Goal: Task Accomplishment & Management: Use online tool/utility

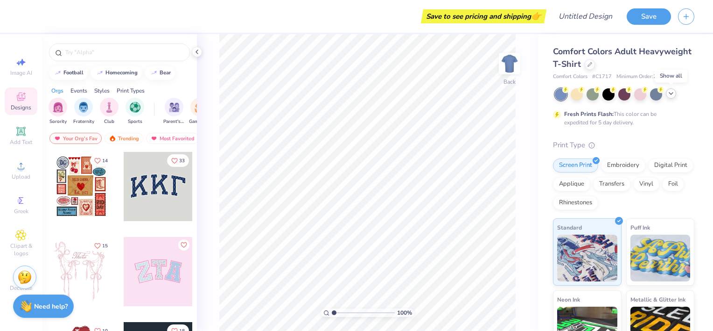
click at [672, 94] on icon at bounding box center [671, 93] width 7 height 7
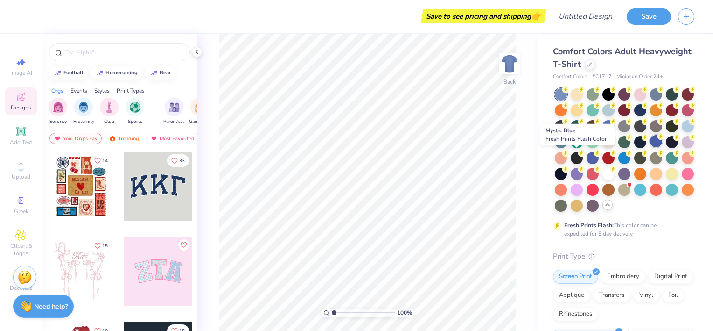
click at [650, 147] on div at bounding box center [656, 141] width 12 height 12
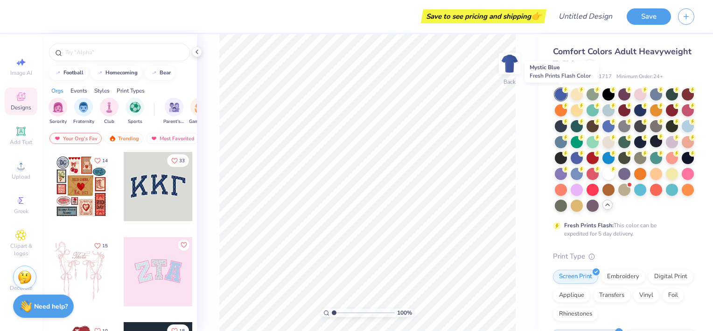
click at [561, 95] on div at bounding box center [561, 94] width 12 height 12
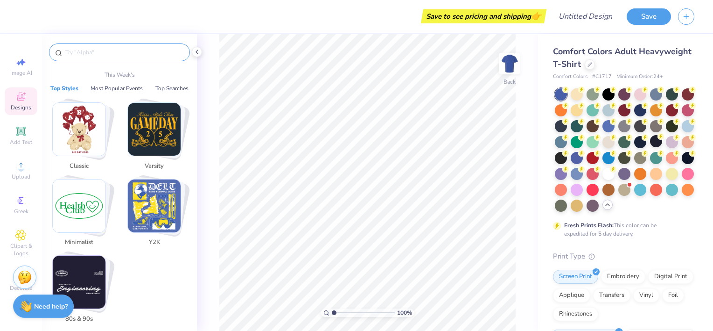
click at [103, 54] on input "text" at bounding box center [124, 52] width 120 height 9
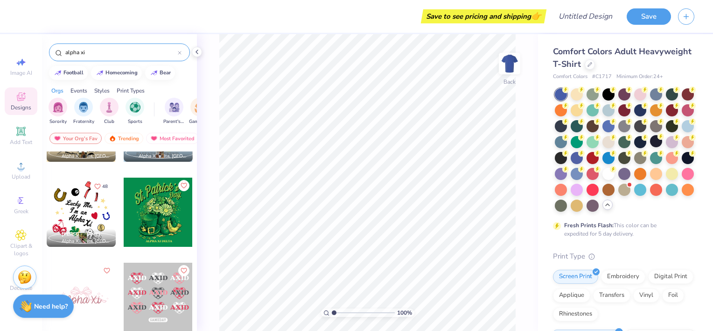
scroll to position [60, 0]
type input "alpha xi"
click at [73, 198] on div at bounding box center [81, 211] width 69 height 69
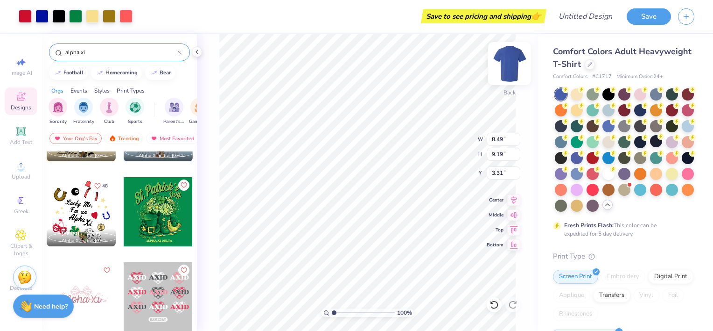
type input "3.00"
click at [513, 71] on img at bounding box center [509, 63] width 37 height 37
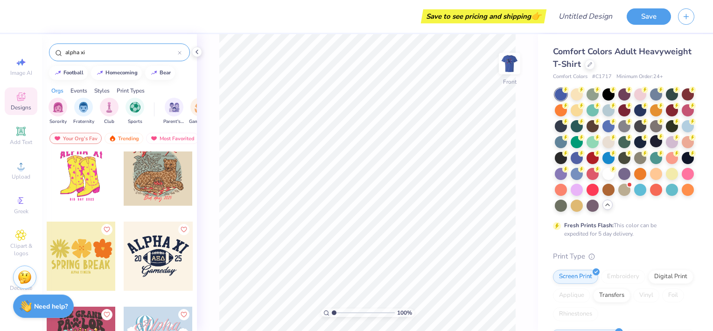
scroll to position [1124, 0]
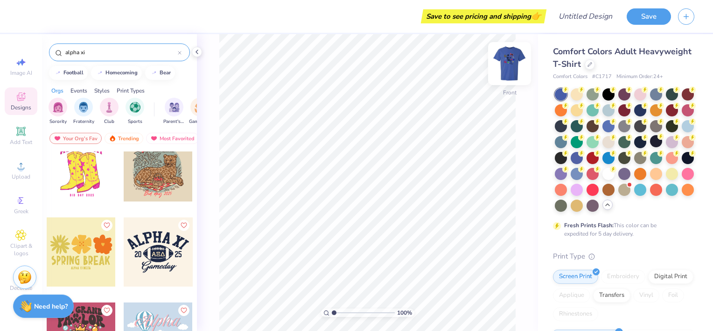
click at [509, 75] on img at bounding box center [509, 63] width 37 height 37
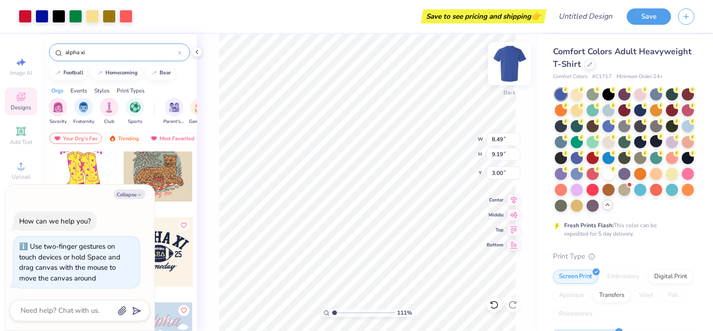
type input "1.11460022502786"
type textarea "x"
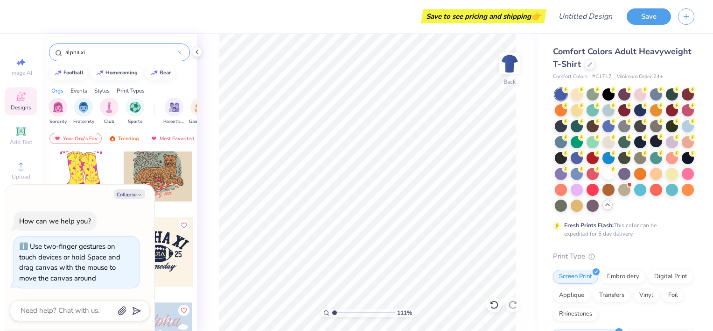
click at [26, 153] on div "Image AI Designs Add Text Upload Greek Clipart & logos Decorate" at bounding box center [21, 174] width 33 height 242
click at [20, 144] on span "Add Text" at bounding box center [21, 141] width 22 height 7
type input "1.11460022502786"
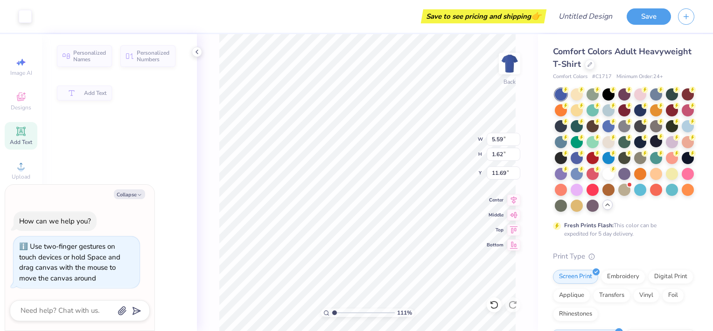
type textarea "x"
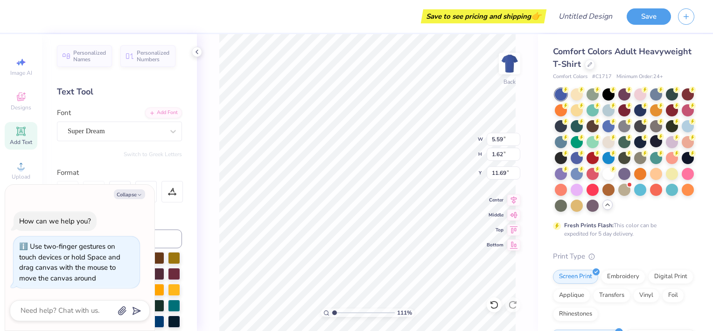
type input "1.11460022502786"
type textarea "x"
type input "1.11460022502786"
type textarea "x"
type input "1.11460022502786"
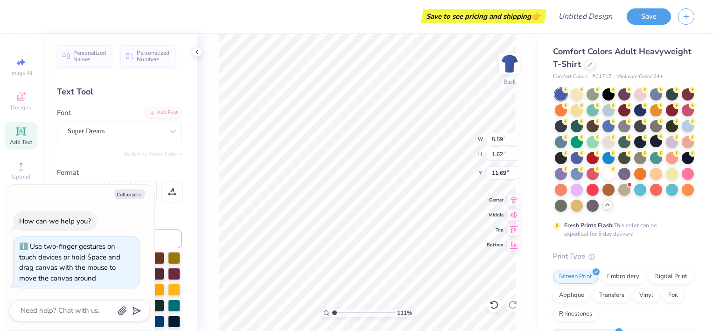
type textarea "x"
click at [515, 66] on img at bounding box center [509, 63] width 37 height 37
type input "1.11460022502786"
type textarea "x"
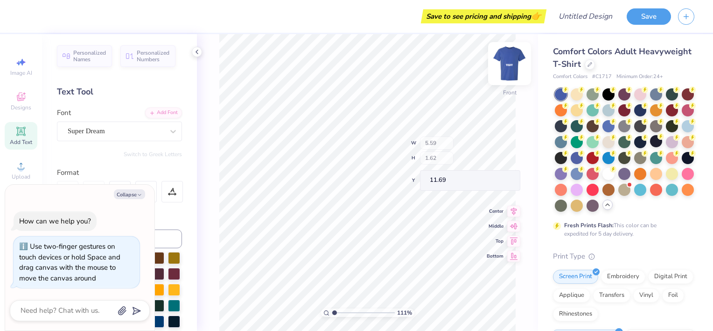
type input "1.11460022502786"
type textarea "x"
type input "1.11460022502786"
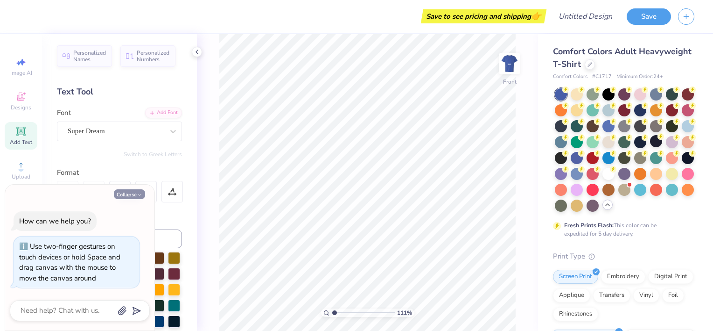
click at [137, 195] on icon "button" at bounding box center [140, 195] width 6 height 6
type textarea "x"
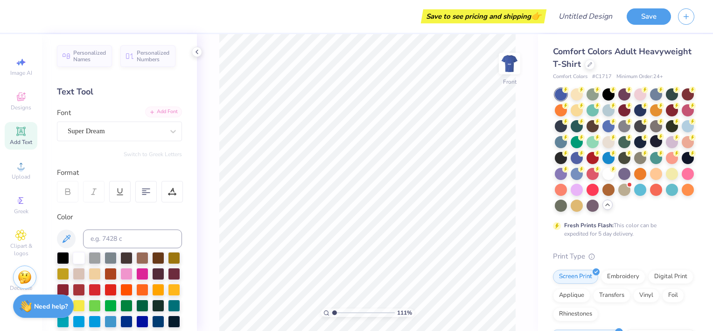
click at [162, 112] on div "Add Font" at bounding box center [163, 111] width 37 height 11
click at [230, 209] on div "Save to see pricing and shipping 👉 Design Title Save Image AI Designs Add Text …" at bounding box center [356, 165] width 713 height 331
click at [173, 115] on div "Add Font" at bounding box center [163, 111] width 37 height 11
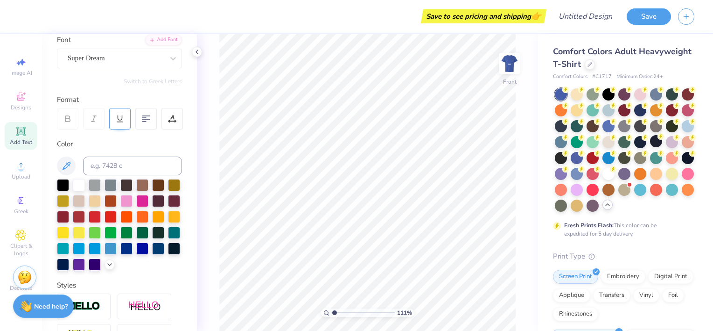
scroll to position [0, 0]
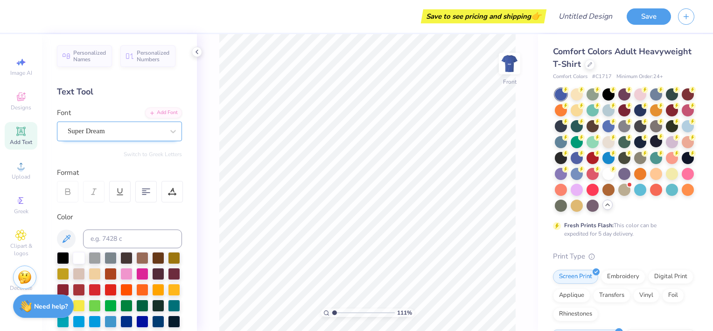
click at [116, 127] on div "Super Dream" at bounding box center [116, 131] width 98 height 14
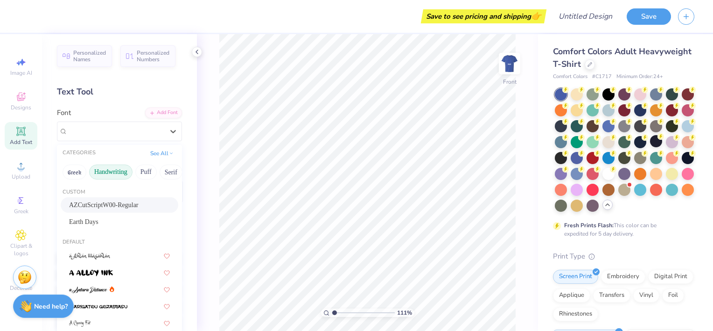
click at [110, 173] on button "Handwriting" at bounding box center [110, 171] width 43 height 15
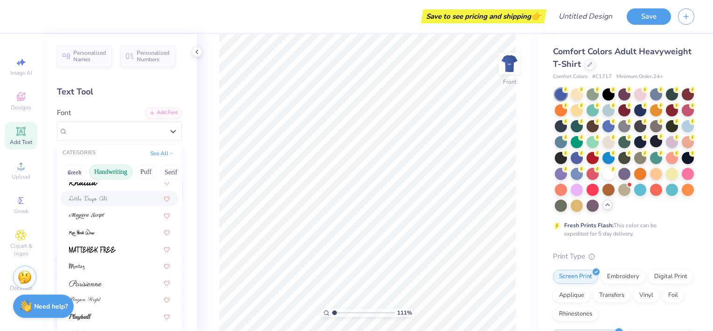
scroll to position [211, 0]
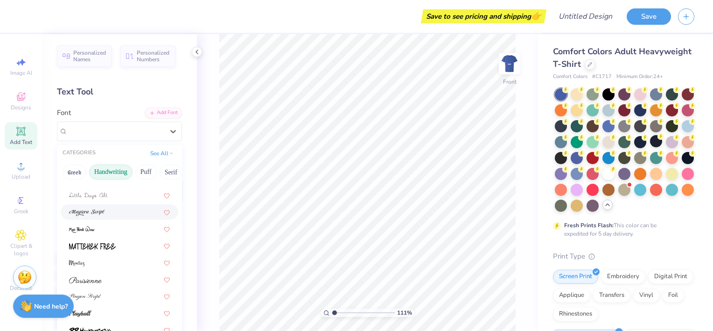
click at [107, 209] on div at bounding box center [119, 212] width 101 height 10
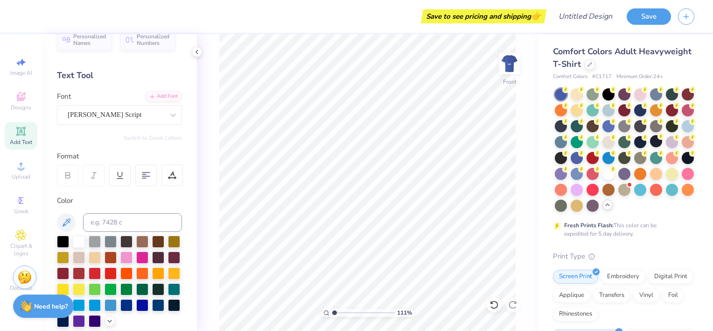
scroll to position [0, 0]
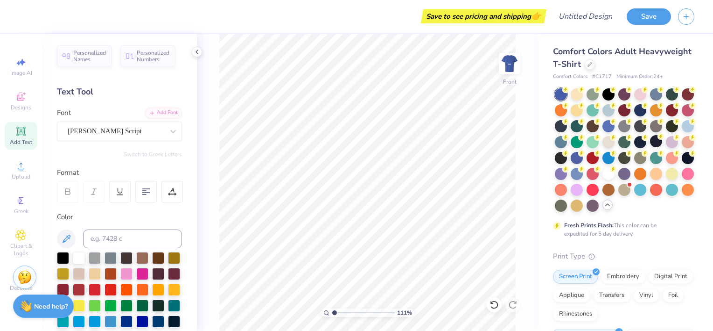
click at [28, 136] on div "Add Text" at bounding box center [21, 136] width 33 height 28
type input "1.11460022502786"
type textarea "L"
type input "1.11460022502786"
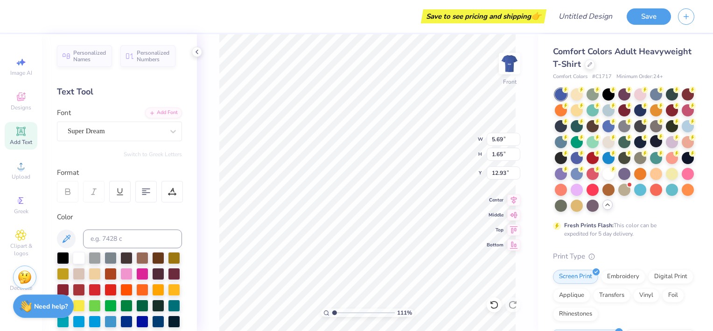
type textarea "Lu"
type input "1.11460022502786"
type textarea "Luc"
type input "1.11460022502786"
type textarea "Luck"
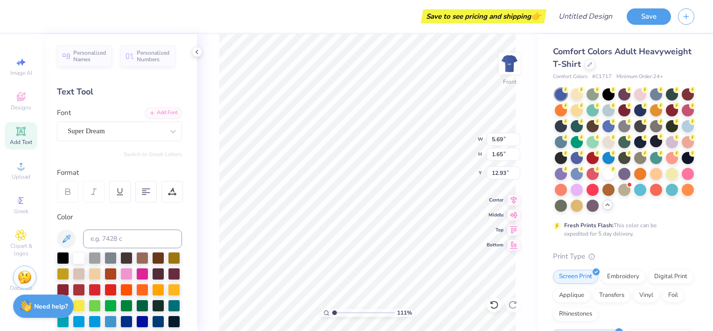
type input "1.11460022502786"
type textarea "Lucky"
type input "1.11460022502786"
type textarea "Lucky"
type input "1.11460022502786"
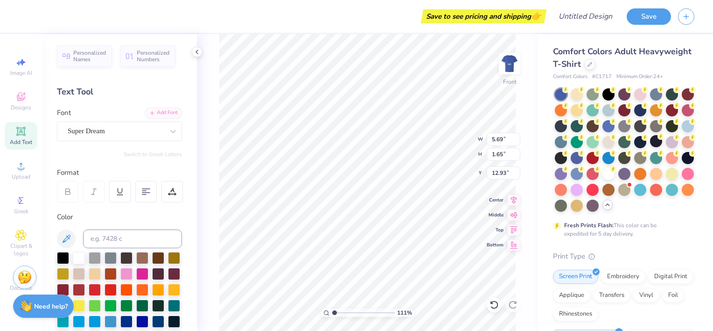
type textarea "Lucky m"
type input "1.11460022502786"
type textarea "Lucky me"
type input "1.11460022502786"
type textarea "Lucky me,"
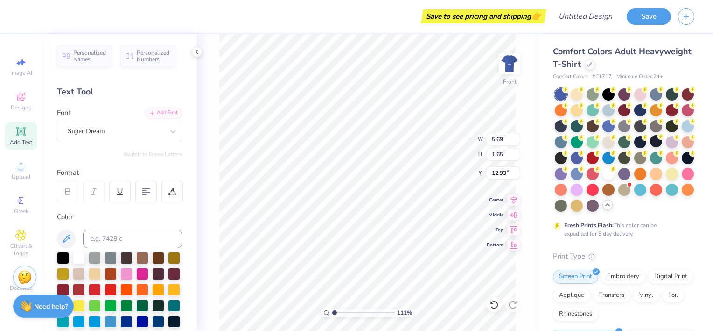
type input "1.11460022502786"
type textarea "Lucky me,"
type input "1.11460022502786"
type textarea "Lucky me, I"
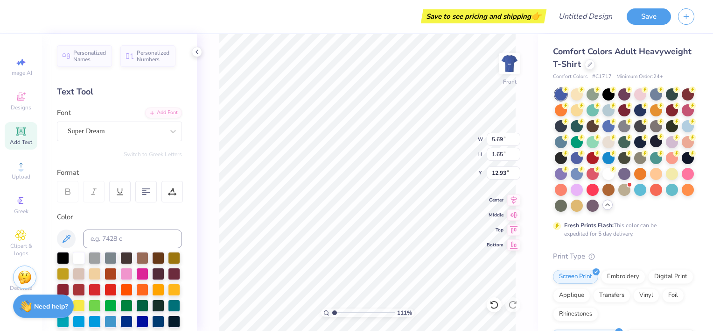
type input "1.11460022502786"
type textarea "Lucky me, I'"
type input "1.11460022502786"
type textarea "Lucky me, I'm"
type input "1.11460022502786"
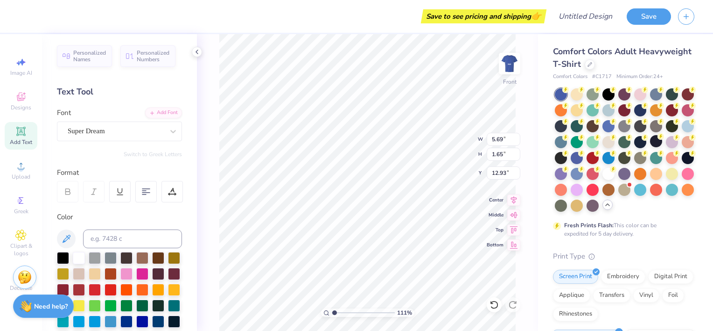
type textarea "Lucky me, I'm"
type input "1.11460022502786"
type textarea "Lucky me, I'm a"
type input "1.11460022502786"
type textarea "Lucky me, I'm a"
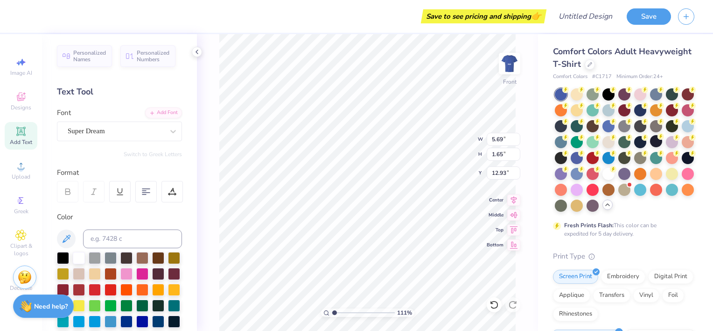
type input "1.11460022502786"
type textarea "Lucky me, I'm a A"
type input "1.11460022502786"
type textarea "Lucky me, I'm a Al"
type input "1.11460022502786"
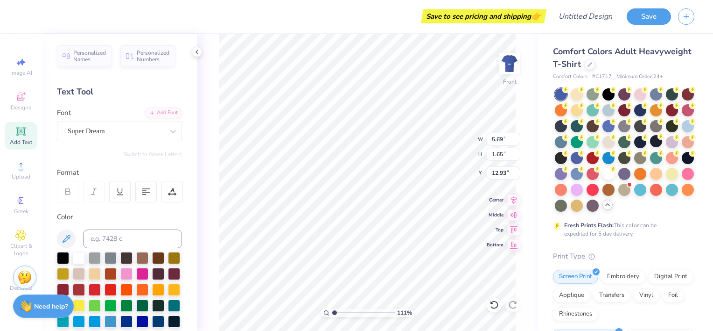
type textarea "Lucky me, I'm a Alp"
type input "1.11460022502786"
type textarea "Lucky me, I'm a Alph"
type input "1.11460022502786"
type textarea "Lucky me, I'm a Alpha"
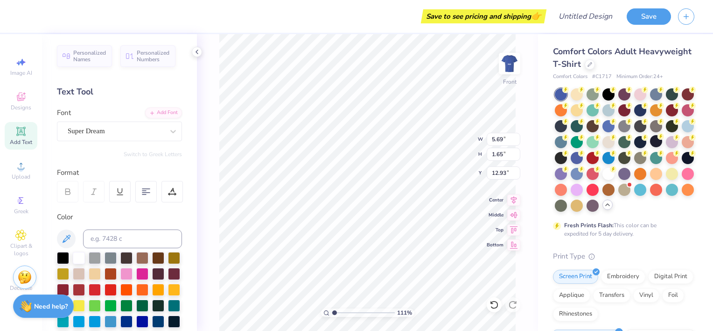
scroll to position [7, 3]
type input "1.11460022502786"
type textarea "Lucky me, I'm a Alpha"
type input "1.11460022502786"
type textarea "Lucky me, I'm a Alpha X"
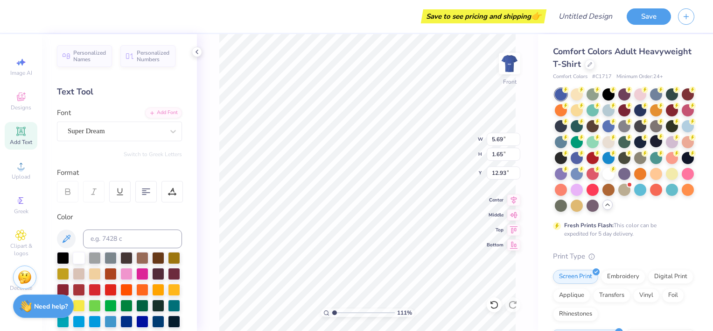
type input "1.11460022502786"
type textarea "Lucky me, I'm a Alpha Xi"
type input "1.11460022502786"
type textarea "Lucky me, I'm an Alpha Xi"
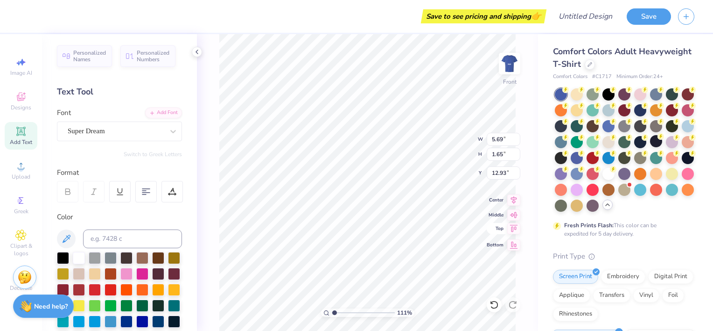
scroll to position [7, 3]
type input "1.11460022502786"
type input "11.06"
type input "3.54"
type input "12.53"
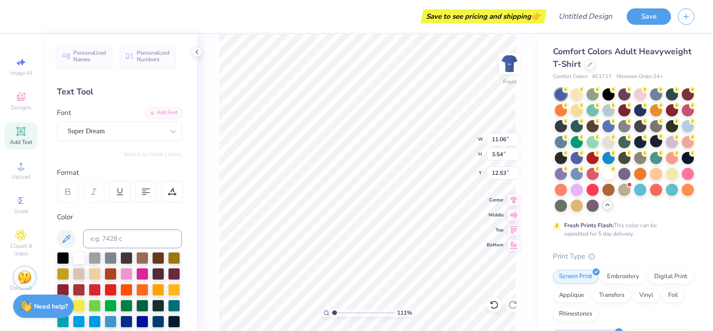
type input "1.11460022502786"
type input "7.30"
click at [513, 216] on icon at bounding box center [513, 213] width 13 height 11
type input "1.11460022502786"
type input "11.98"
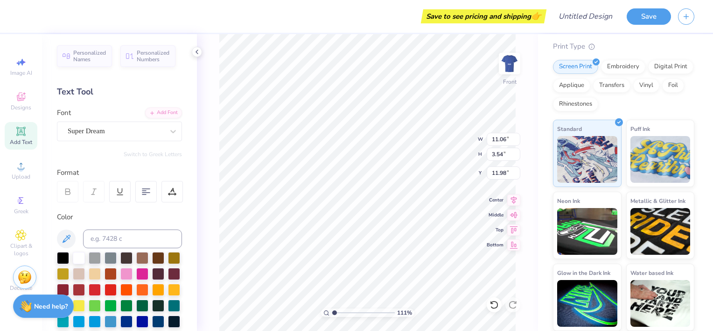
scroll to position [0, 0]
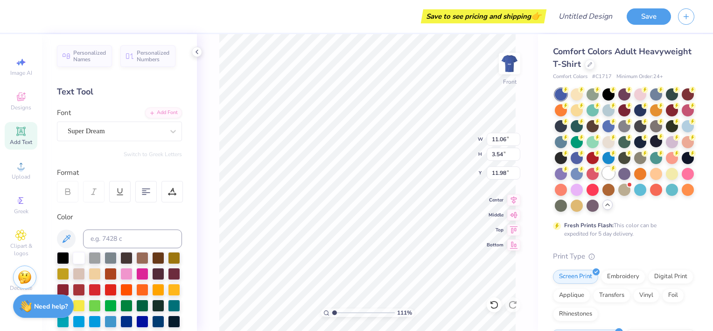
click at [603, 179] on div at bounding box center [609, 173] width 12 height 12
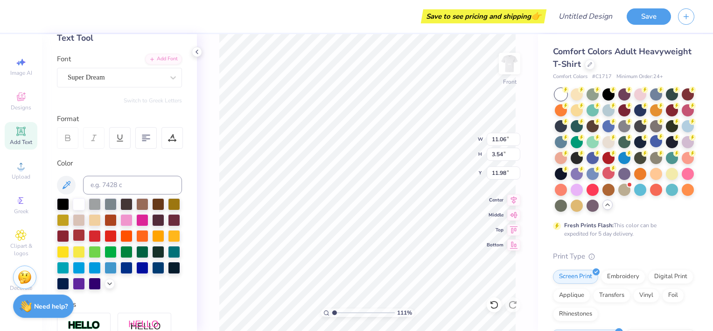
scroll to position [54, 0]
click at [120, 272] on div at bounding box center [126, 266] width 12 height 12
click at [114, 79] on div "Super Dream" at bounding box center [116, 77] width 98 height 14
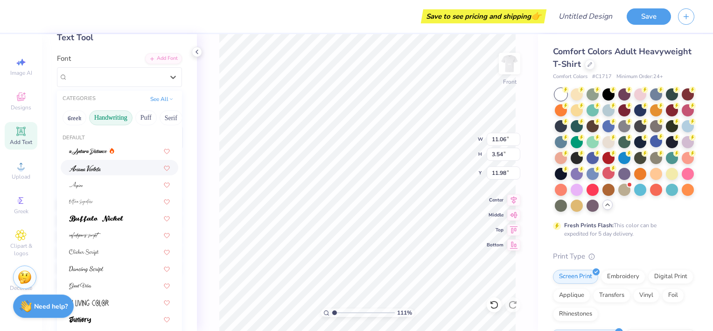
click at [107, 170] on div at bounding box center [119, 167] width 101 height 10
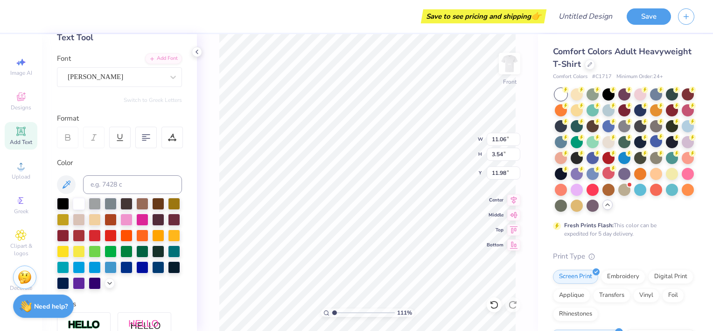
type input "1.11460022502786"
type input "7.28"
type input "3.48"
type input "12.01"
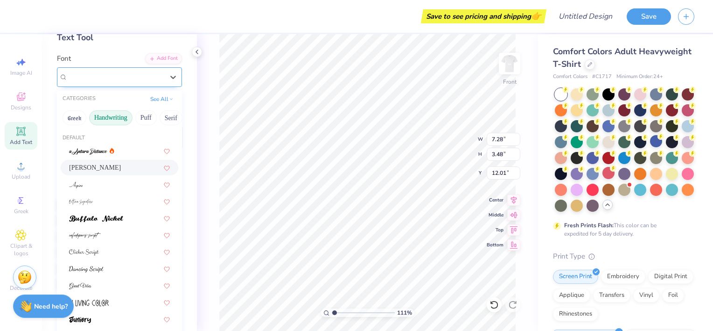
click at [105, 78] on div "[PERSON_NAME]" at bounding box center [116, 77] width 98 height 14
click at [119, 119] on button "Handwriting" at bounding box center [110, 117] width 43 height 15
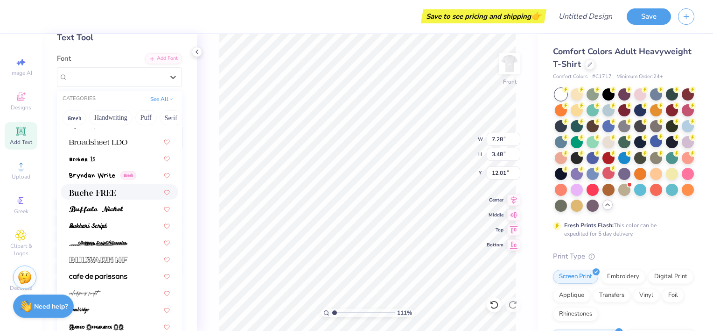
scroll to position [850, 0]
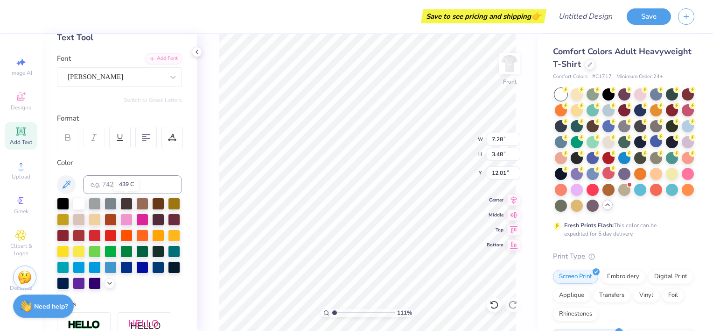
drag, startPoint x: 122, startPoint y: 207, endPoint x: 95, endPoint y: 160, distance: 54.6
click at [95, 160] on div "Color" at bounding box center [119, 162] width 125 height 11
click at [96, 82] on div at bounding box center [116, 76] width 96 height 13
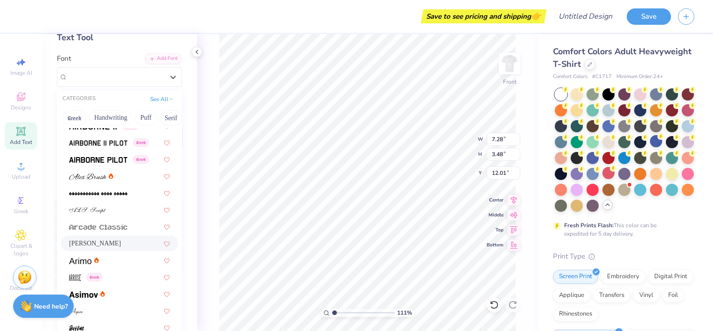
scroll to position [245, 0]
click at [119, 263] on div at bounding box center [119, 259] width 101 height 10
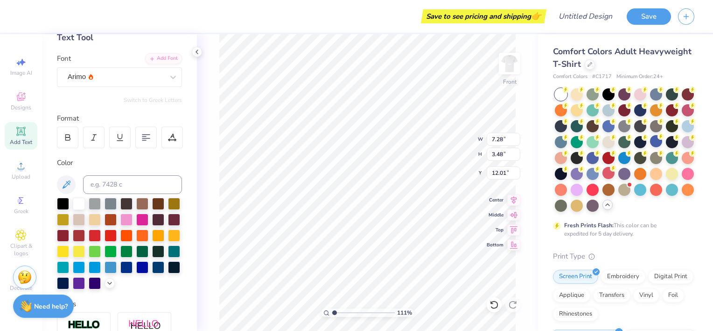
type input "1.11460022502786"
type input "10.50"
type input "3.55"
type input "11.97"
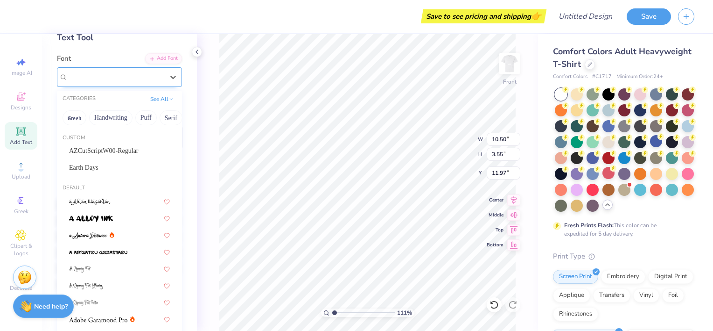
click at [152, 77] on div "Arimo" at bounding box center [116, 77] width 98 height 14
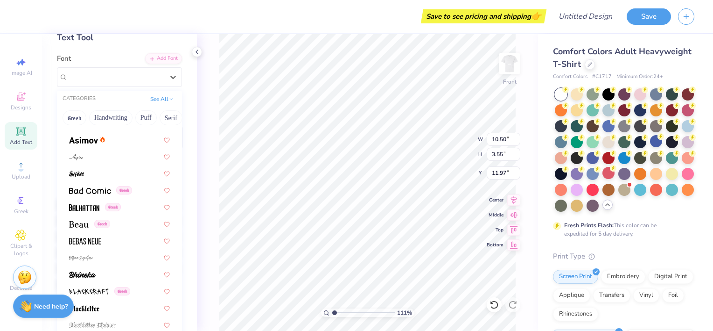
scroll to position [399, 0]
click at [100, 242] on img at bounding box center [85, 240] width 32 height 7
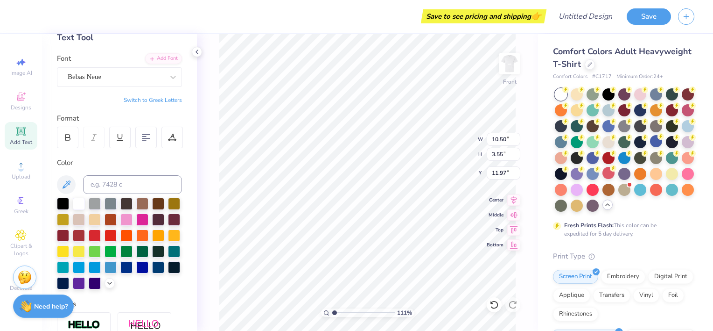
type input "1.11460022502786"
type input "7.42"
type input "3.18"
type input "12.16"
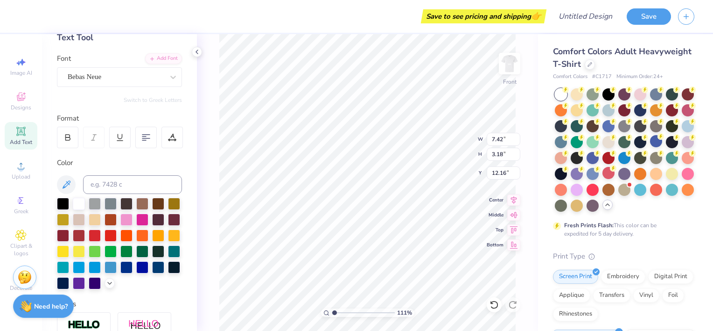
type input "1.11460022502786"
type textarea "Lucky me I'm an Alpha Xi"
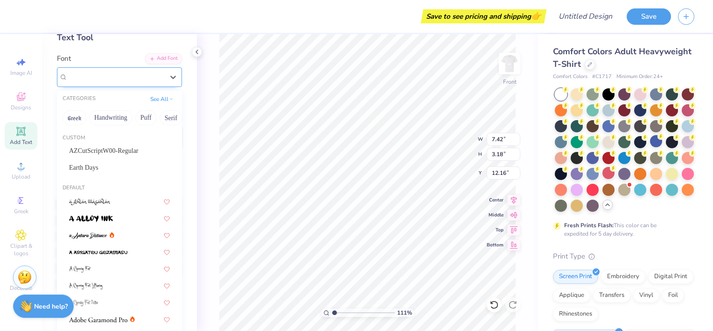
click at [148, 82] on div "Bebas Neue" at bounding box center [116, 77] width 98 height 14
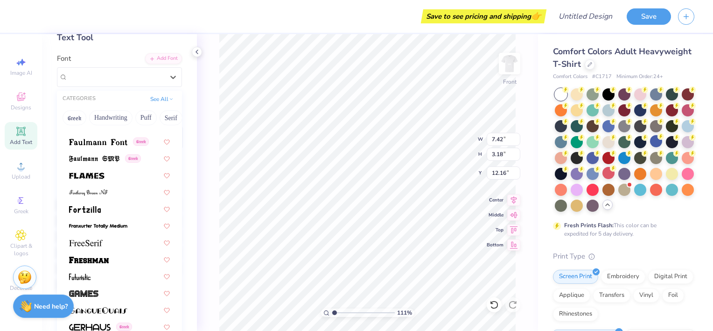
scroll to position [2033, 0]
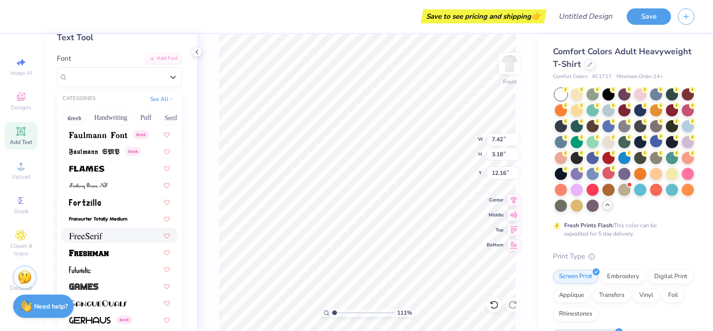
click at [101, 241] on div at bounding box center [120, 234] width 118 height 15
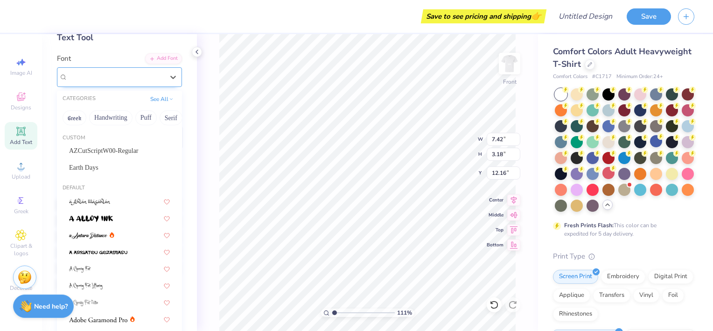
click at [115, 78] on div "FreeSerif" at bounding box center [116, 77] width 98 height 14
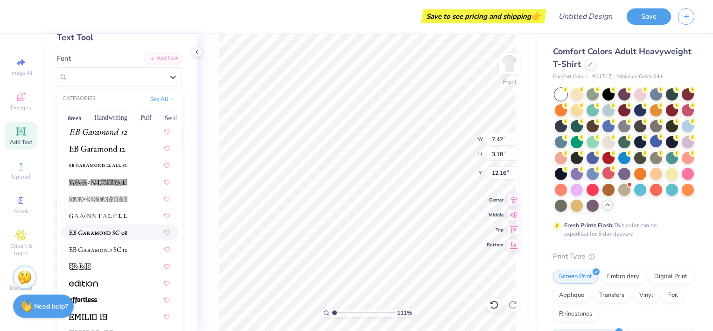
scroll to position [1785, 0]
click at [109, 251] on img at bounding box center [98, 249] width 58 height 7
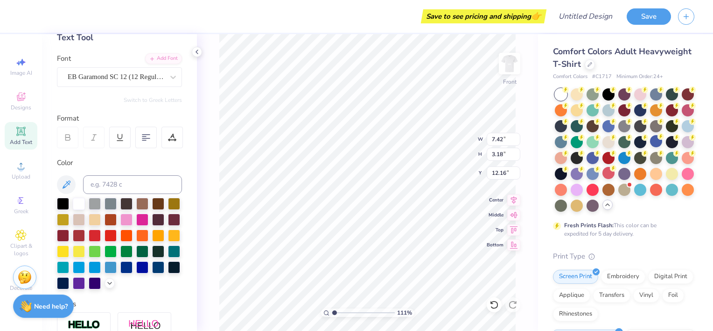
type input "1.11460022502786"
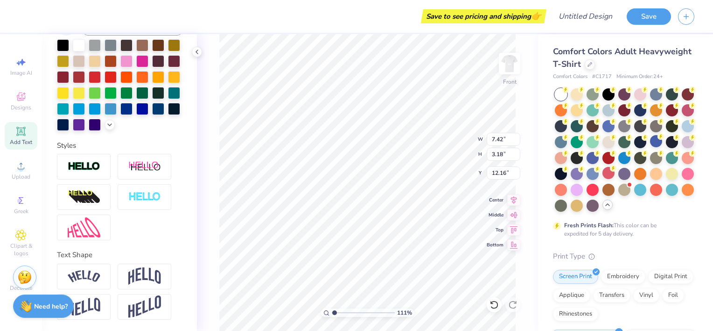
scroll to position [0, 0]
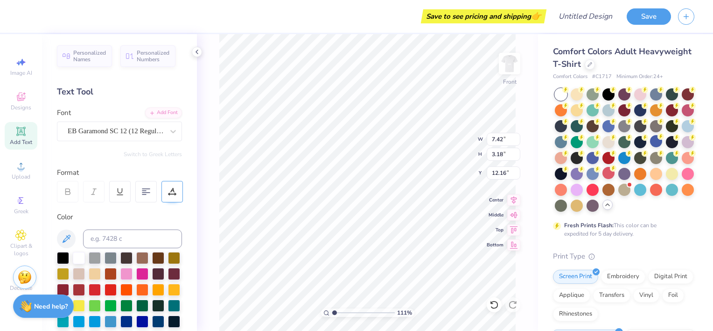
click at [179, 195] on div at bounding box center [172, 191] width 21 height 21
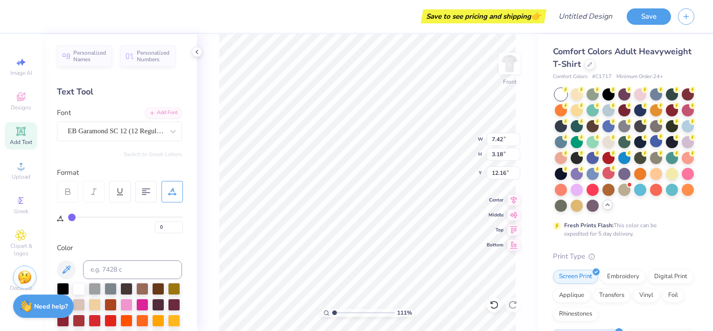
type input "2"
type input "4"
type input "5"
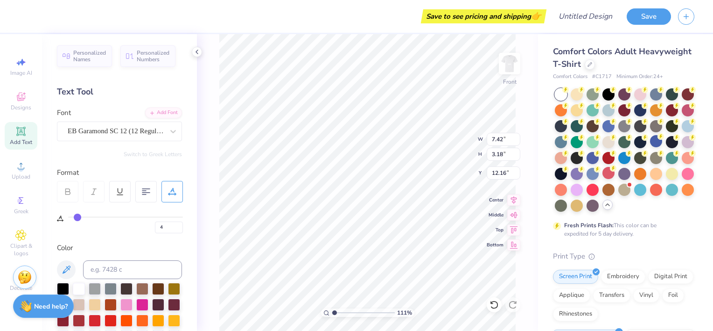
type input "5"
type input "8"
type input "12"
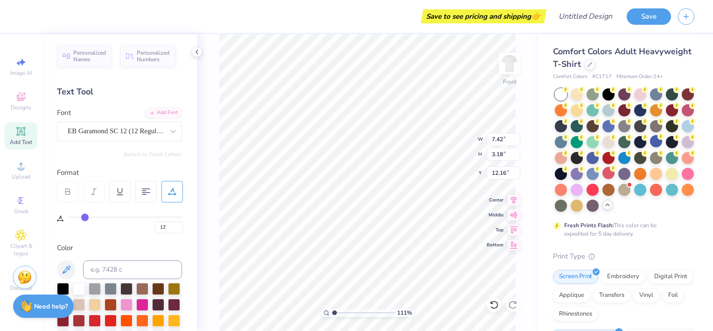
type input "13"
type input "15"
type input "17"
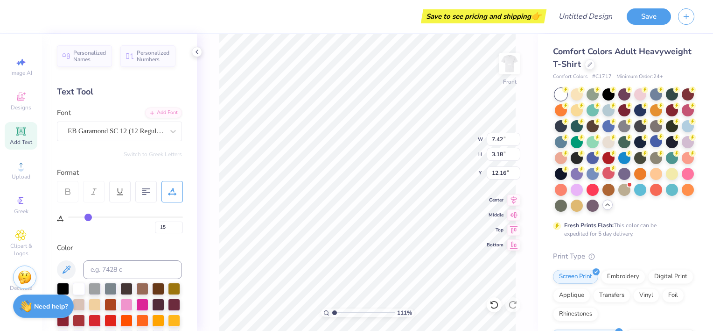
type input "17"
type input "19"
type input "21"
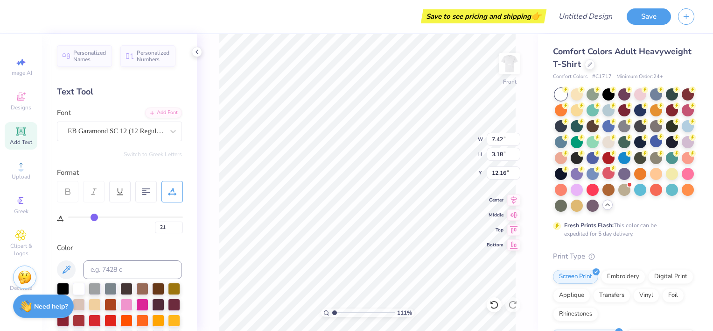
type input "22"
type input "26"
type input "27"
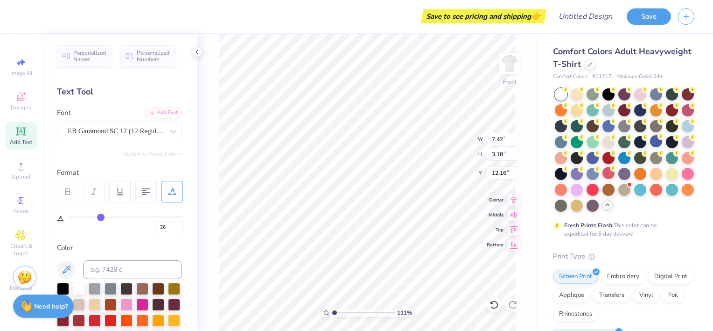
type input "27"
type input "29"
type input "30"
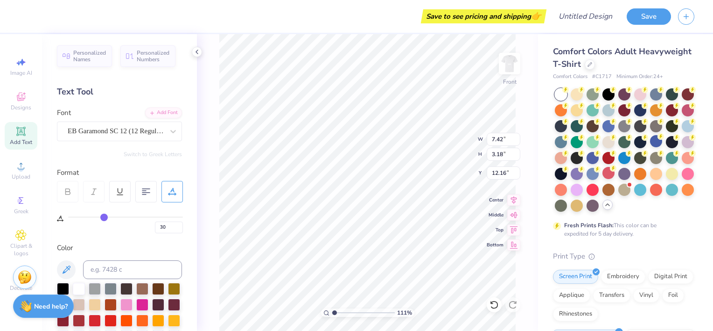
type input "31"
type input "32"
type input "33"
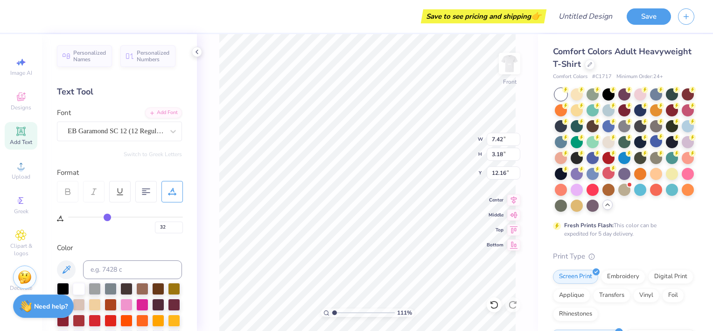
type input "33"
drag, startPoint x: 73, startPoint y: 213, endPoint x: 107, endPoint y: 214, distance: 34.1
click at [107, 216] on input "range" at bounding box center [125, 216] width 115 height 1
type input "32"
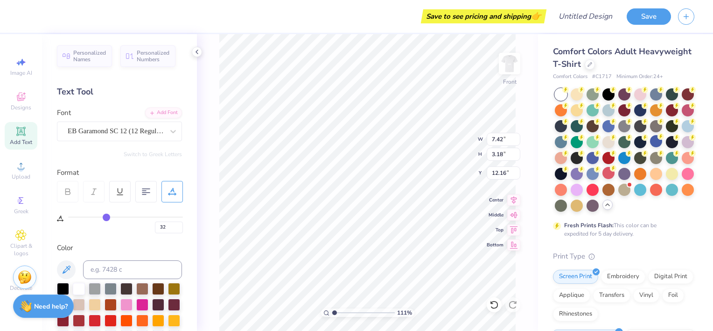
type input "31"
type input "29"
type input "27"
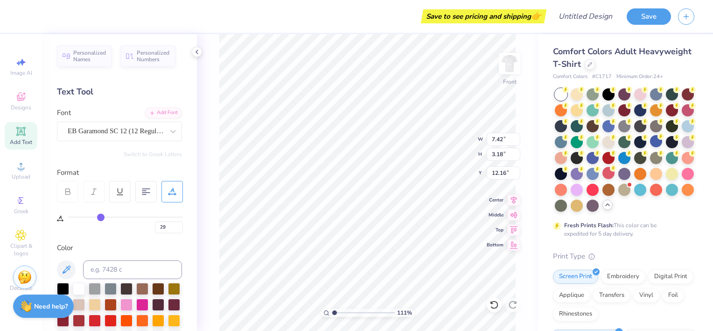
type input "27"
type input "25"
type input "23"
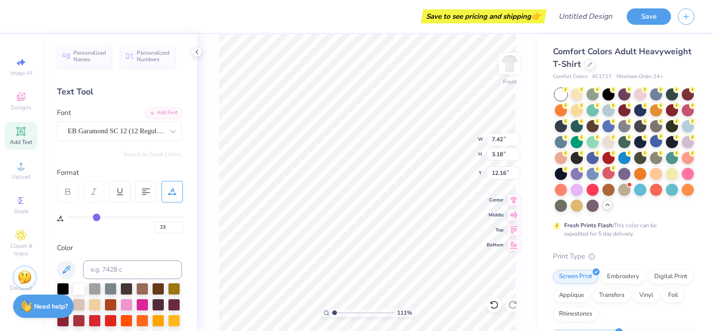
type input "21"
type input "20"
type input "19"
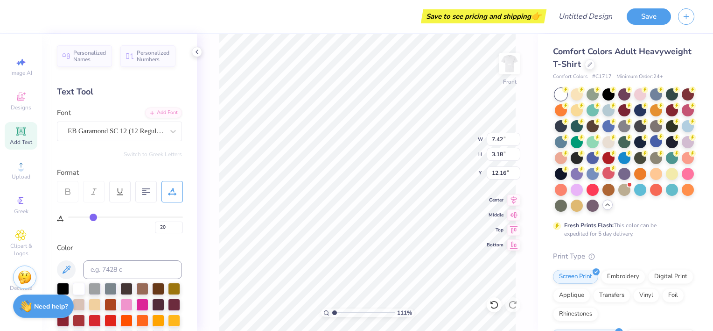
type input "19"
type input "18"
type input "17"
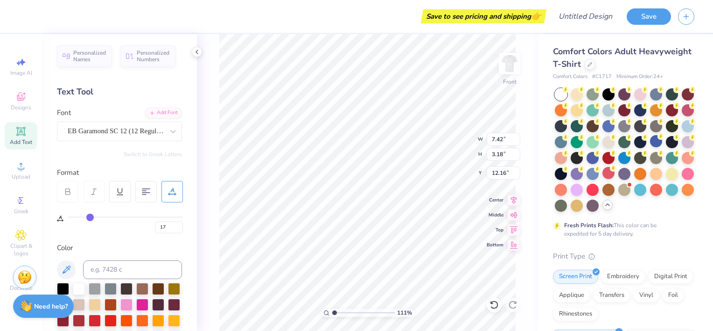
type input "15"
type input "13"
type input "11"
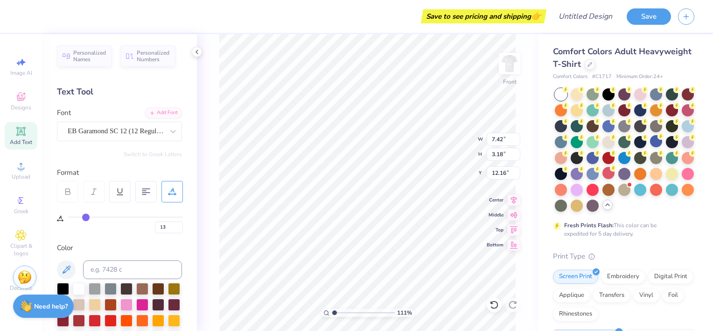
type input "11"
type input "10"
type input "9"
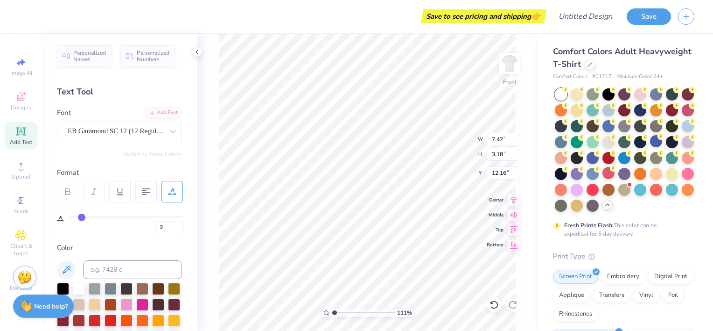
type input "8"
type input "7"
type input "5"
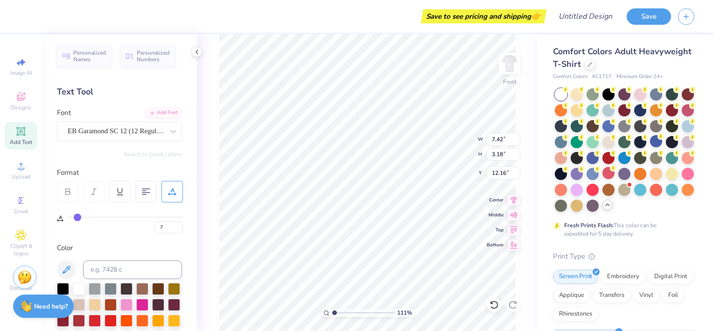
type input "5"
type input "3"
type input "0"
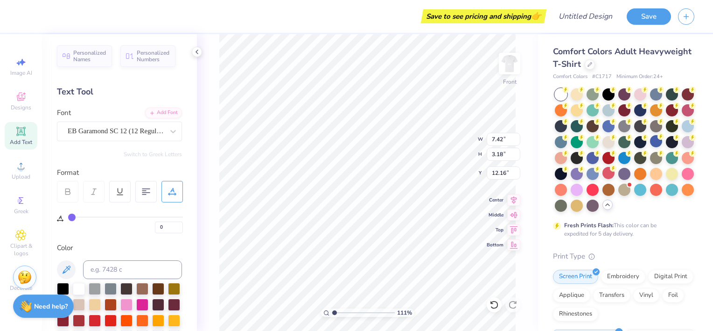
drag, startPoint x: 107, startPoint y: 214, endPoint x: 45, endPoint y: 224, distance: 62.9
type input "0"
click at [68, 218] on input "range" at bounding box center [125, 216] width 115 height 1
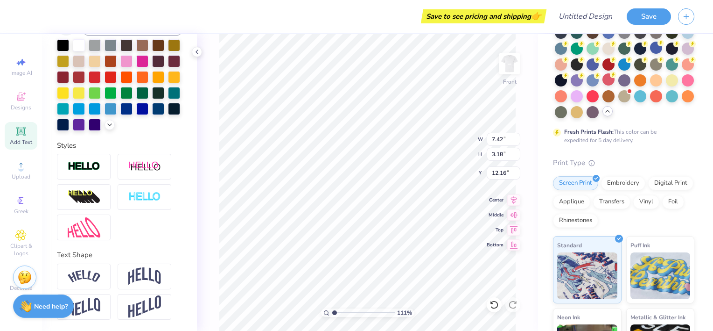
scroll to position [95, 0]
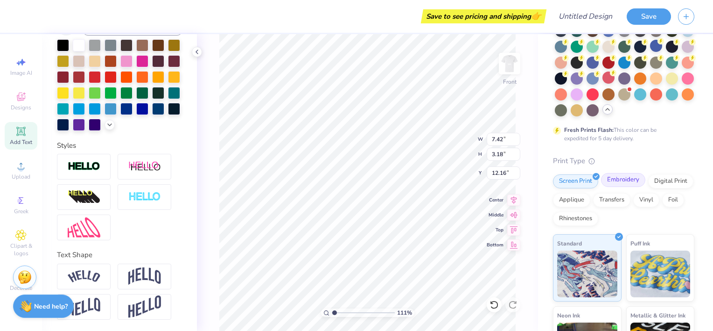
click at [617, 187] on div "Embroidery" at bounding box center [623, 180] width 44 height 14
type input "1.11460022502786"
type input "11.28"
type input "3.12"
type input "12.19"
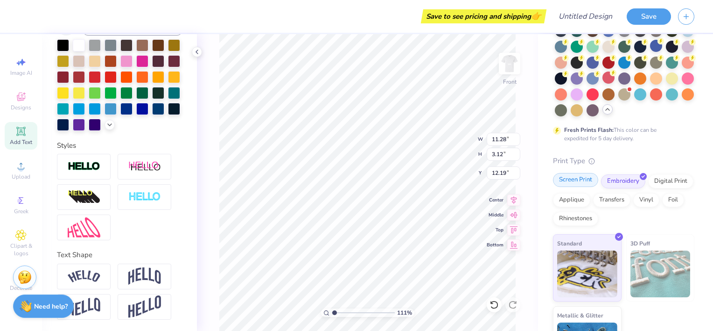
click at [573, 187] on div "Screen Print" at bounding box center [575, 180] width 45 height 14
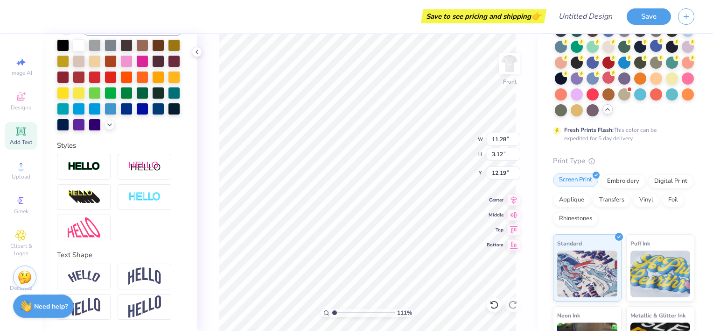
type input "1.11460022502786"
type input "8.70"
type input "1.11460022502786"
type input "8.36"
type input "2.31"
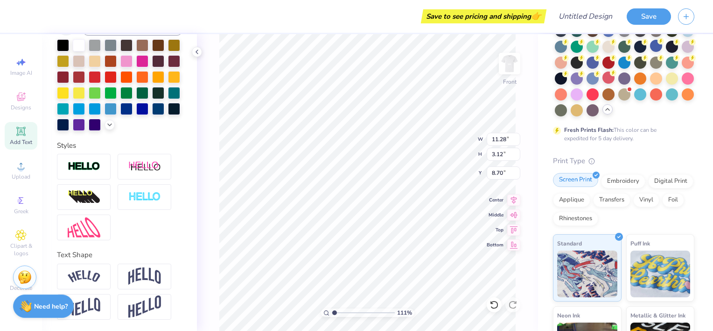
type input "9.51"
type input "1.11460022502786"
type textarea "Lucky me, I'm an Alpha Xi"
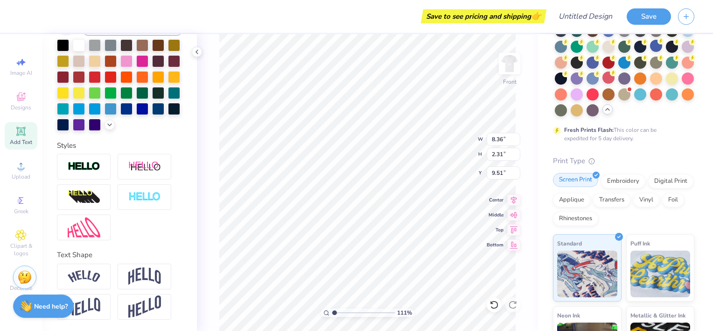
type input "1.11460022502786"
type textarea "Lucky me, I'm an Alpha Xi"
type input "1.11460022502786"
type textarea "Lucky me, I'm an Alpha Xi"
type input "1.11460022502786"
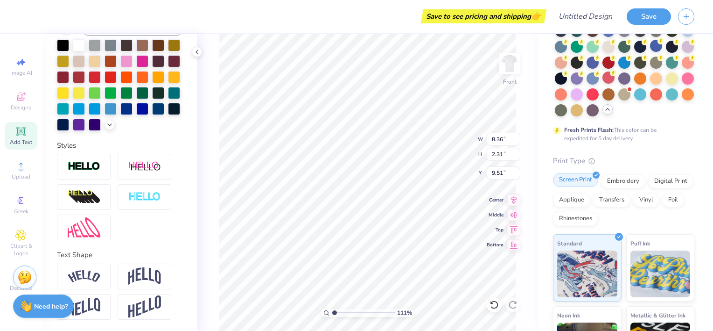
type textarea "Lucky me, I'm an Alpha Xi"
type input "1.11460022502786"
type textarea "Lucky me, I'm an Alpha Xi"
type input "1.11460022502786"
type textarea "Lucky me, I'm an Alpha Xi"
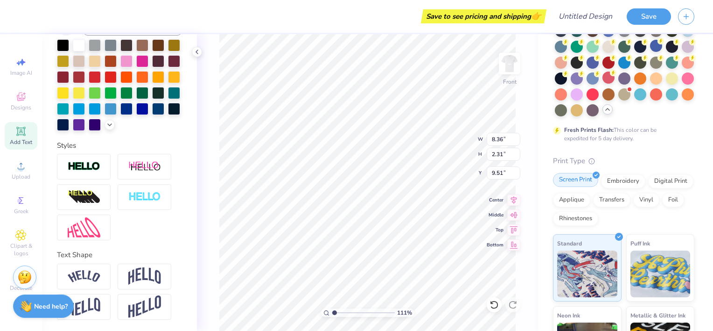
type input "1.11460022502786"
type textarea "Lucky me, I'm an Alpha Xi"
type input "1.11460022502786"
type textarea "Lucky me, I'm an Alpha Xi"
click at [514, 214] on icon at bounding box center [513, 213] width 13 height 11
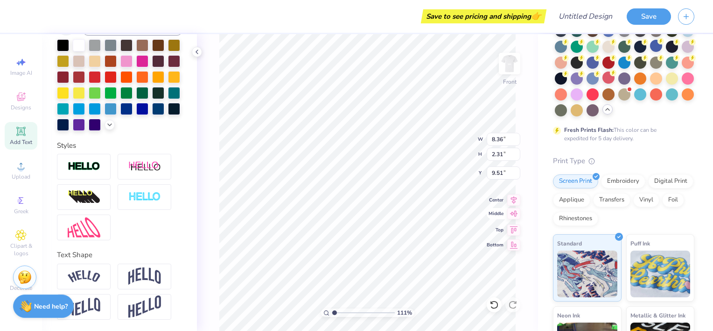
type input "1.11460022502786"
type input "12.59"
type input "1.11460022502786"
type input "11.76"
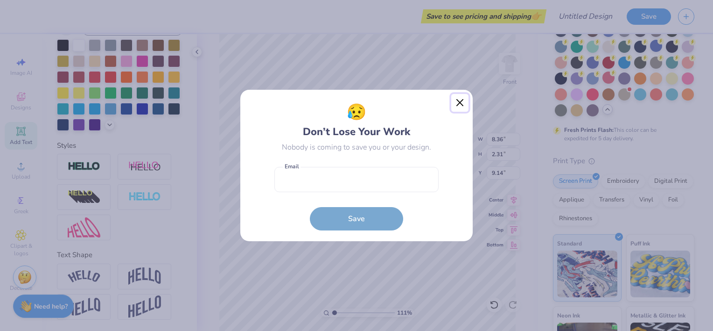
click at [459, 106] on button "Close" at bounding box center [460, 103] width 18 height 18
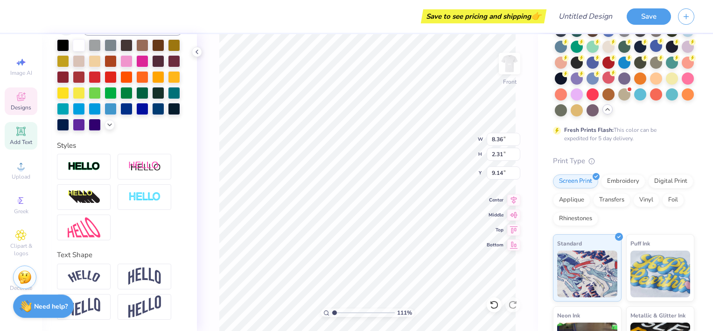
click at [20, 100] on icon at bounding box center [21, 96] width 8 height 8
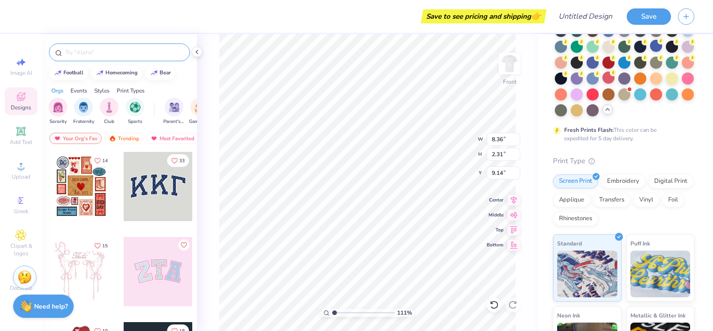
click at [88, 49] on input "text" at bounding box center [124, 52] width 120 height 9
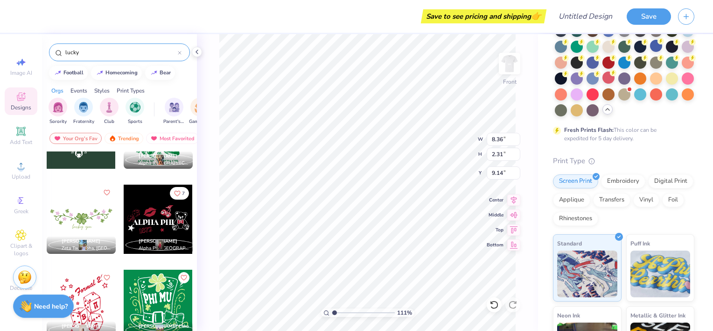
scroll to position [606, 0]
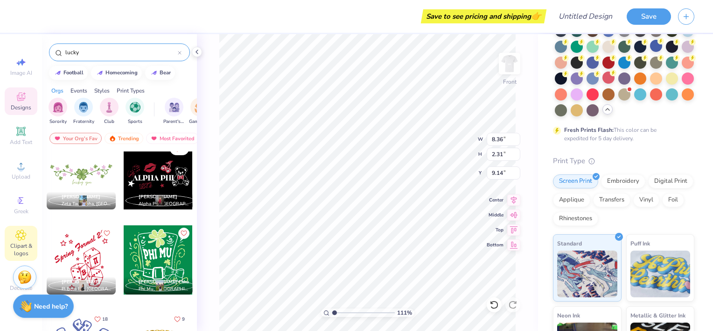
click at [21, 239] on icon at bounding box center [20, 234] width 11 height 11
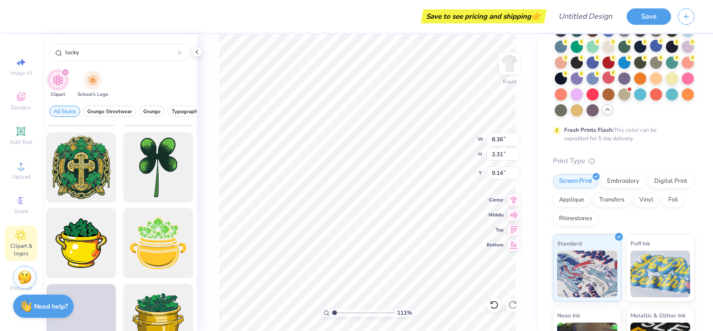
scroll to position [299, 0]
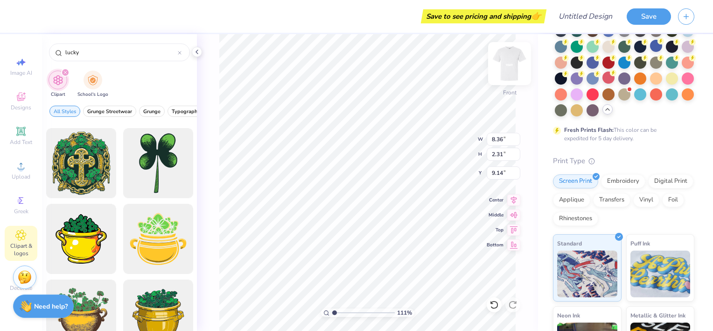
click at [508, 71] on img at bounding box center [509, 63] width 37 height 37
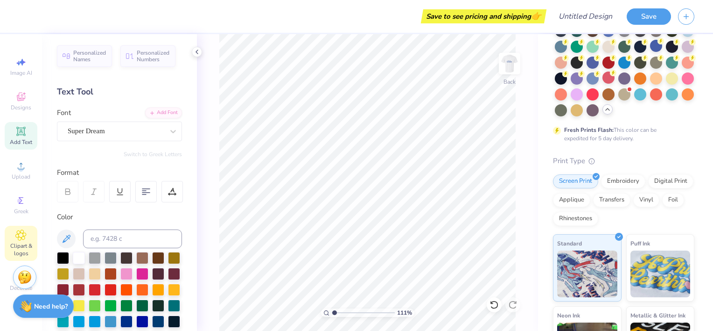
click at [23, 236] on icon at bounding box center [20, 234] width 11 height 11
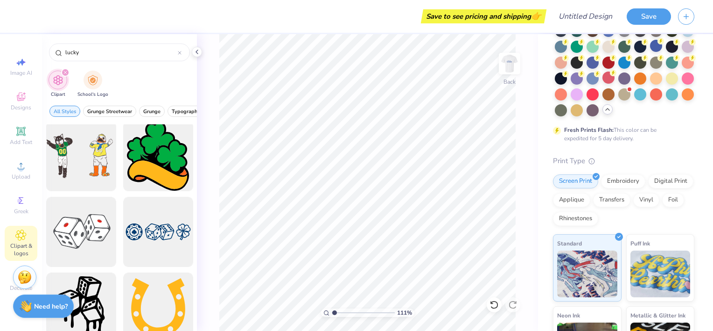
scroll to position [754, 0]
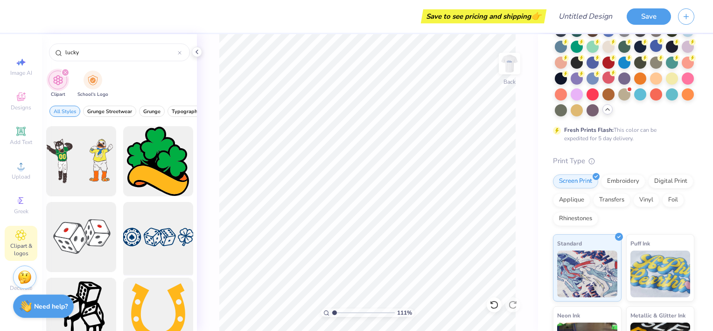
click at [157, 235] on div at bounding box center [158, 236] width 77 height 77
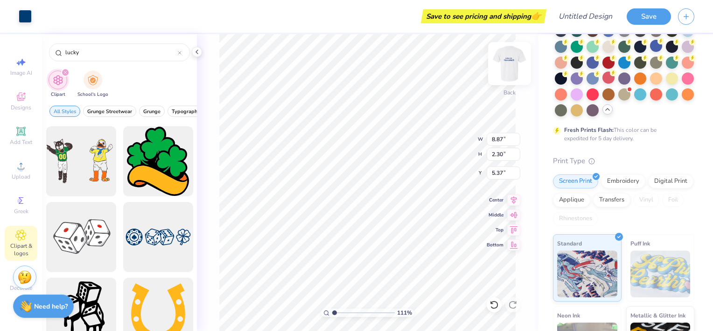
click at [506, 69] on img at bounding box center [509, 63] width 37 height 37
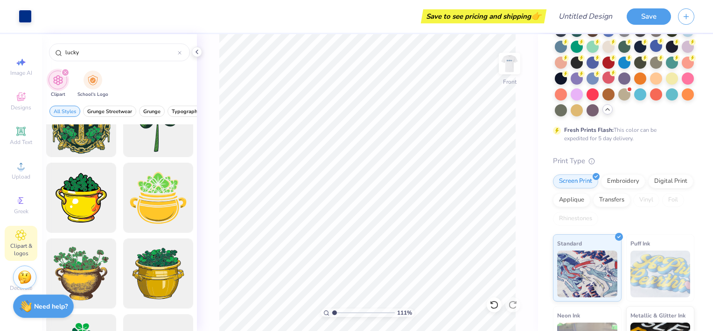
scroll to position [330, 0]
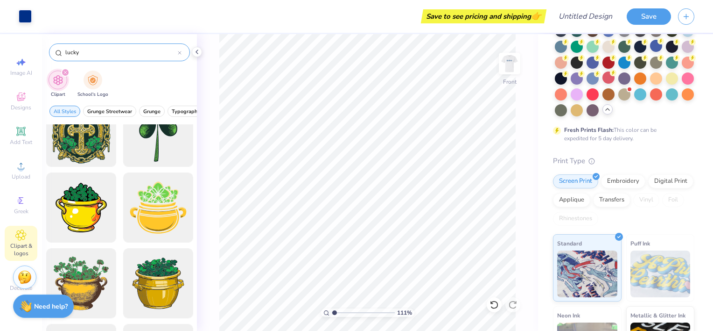
drag, startPoint x: 86, startPoint y: 56, endPoint x: 50, endPoint y: 52, distance: 36.2
click at [50, 52] on div "lucky" at bounding box center [119, 52] width 141 height 18
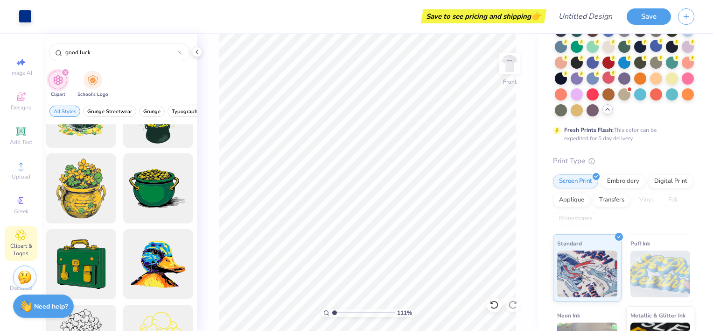
scroll to position [0, 0]
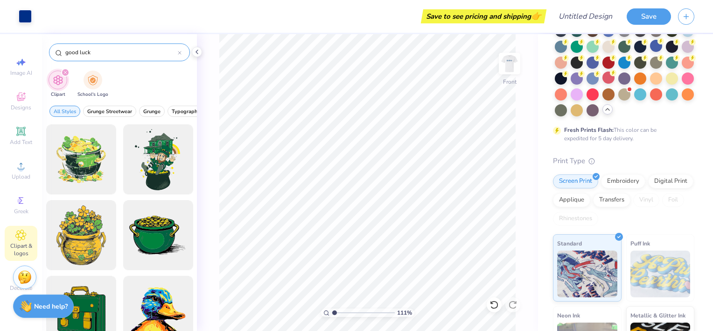
drag, startPoint x: 98, startPoint y: 50, endPoint x: 54, endPoint y: 53, distance: 44.0
click at [54, 53] on div "good luck" at bounding box center [119, 52] width 141 height 18
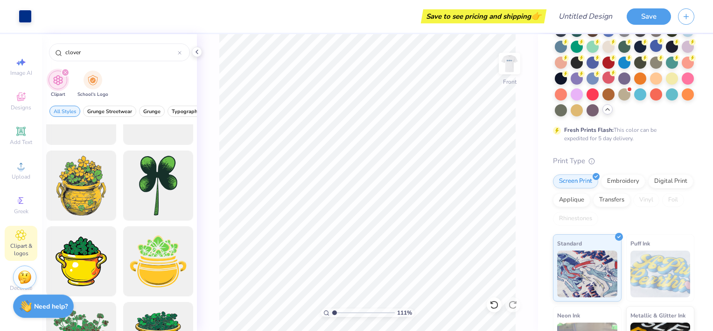
scroll to position [235, 0]
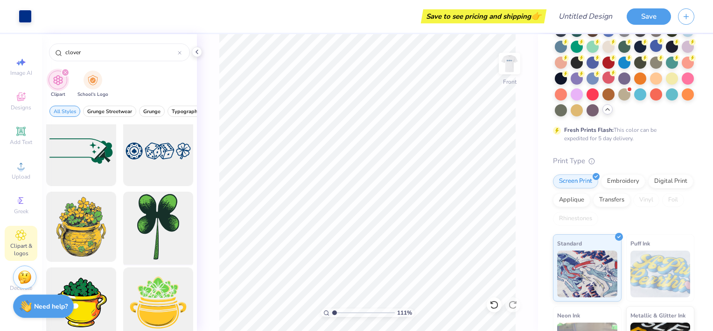
click at [161, 224] on div at bounding box center [158, 226] width 77 height 77
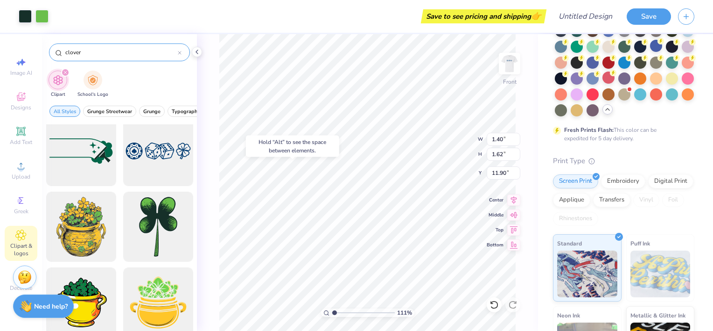
drag, startPoint x: 110, startPoint y: 56, endPoint x: 54, endPoint y: 54, distance: 56.0
click at [54, 54] on div "clover" at bounding box center [119, 52] width 141 height 18
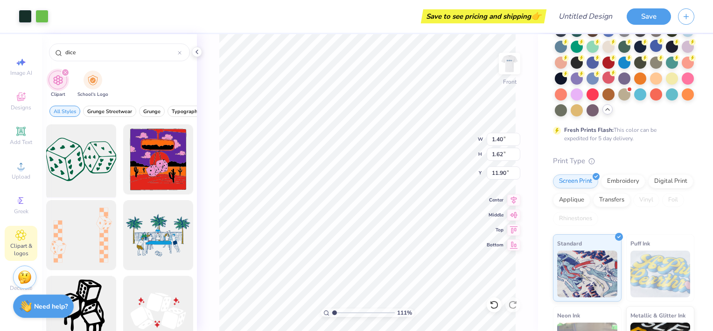
click at [88, 173] on div at bounding box center [80, 159] width 77 height 77
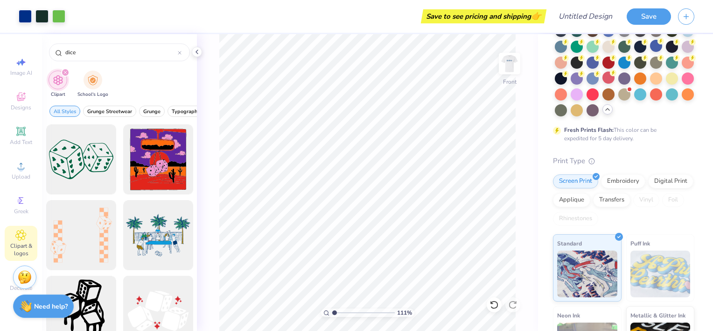
click at [151, 314] on div at bounding box center [158, 310] width 77 height 77
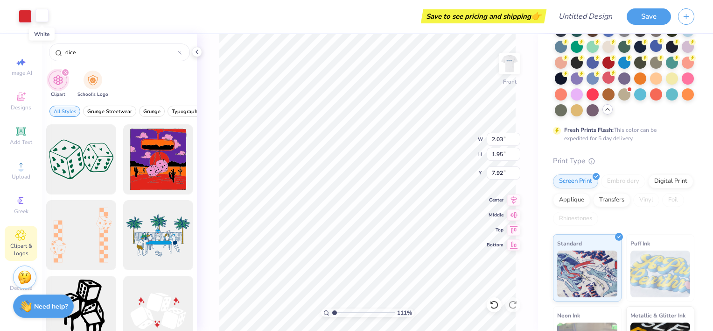
click at [43, 14] on div at bounding box center [41, 15] width 13 height 13
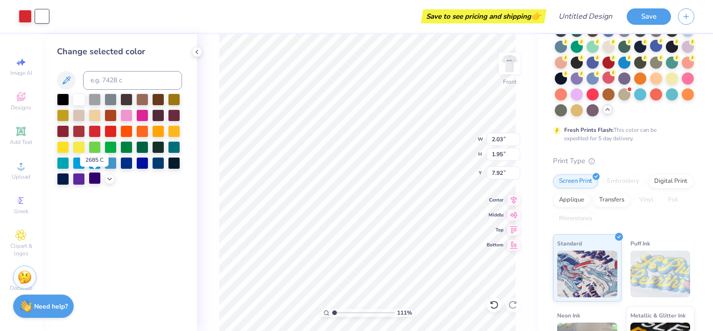
click at [93, 180] on div at bounding box center [95, 178] width 12 height 12
click at [155, 93] on div at bounding box center [158, 98] width 12 height 12
click at [91, 183] on div at bounding box center [95, 178] width 12 height 12
click at [27, 17] on div at bounding box center [25, 15] width 13 height 13
click at [126, 116] on div at bounding box center [126, 114] width 12 height 12
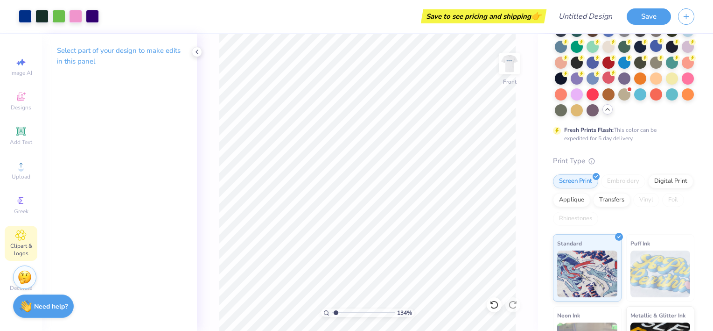
click at [22, 241] on div "Clipart & logos" at bounding box center [21, 242] width 33 height 35
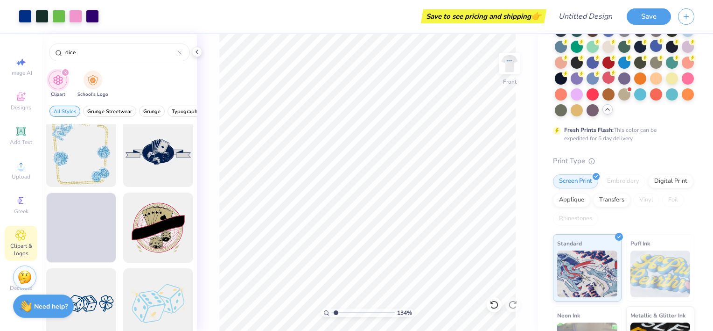
scroll to position [928, 0]
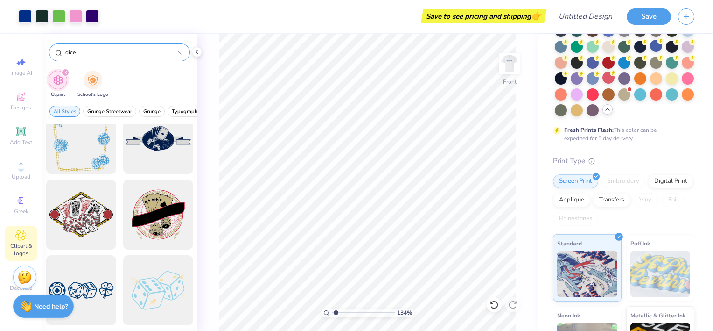
drag, startPoint x: 95, startPoint y: 53, endPoint x: 55, endPoint y: 56, distance: 39.8
click at [55, 56] on div "dice" at bounding box center [119, 52] width 141 height 18
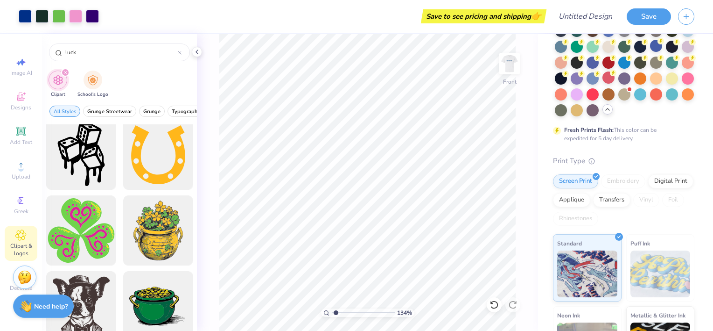
scroll to position [838, 0]
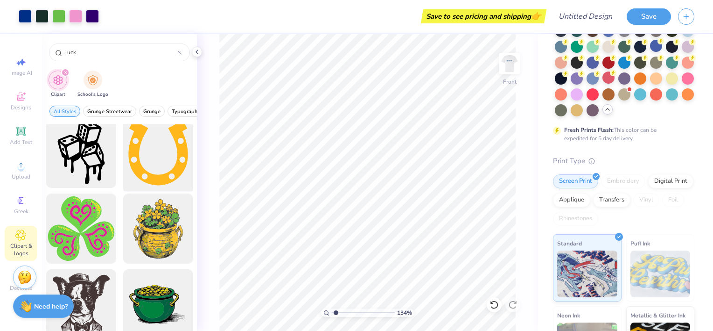
click at [145, 148] on div at bounding box center [158, 152] width 77 height 77
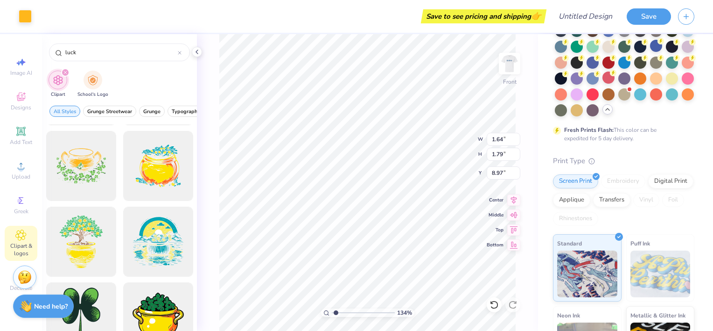
scroll to position [0, 0]
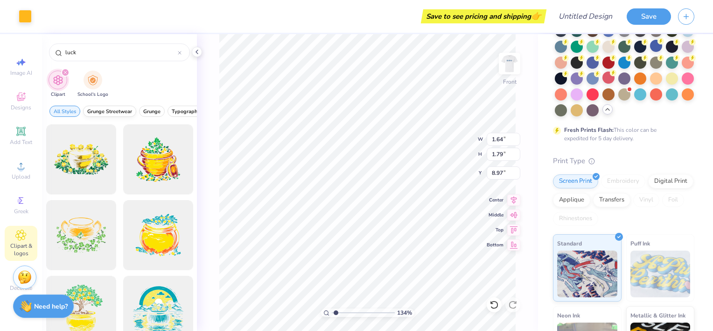
click at [104, 111] on span "Grunge Streetwear" at bounding box center [109, 111] width 45 height 7
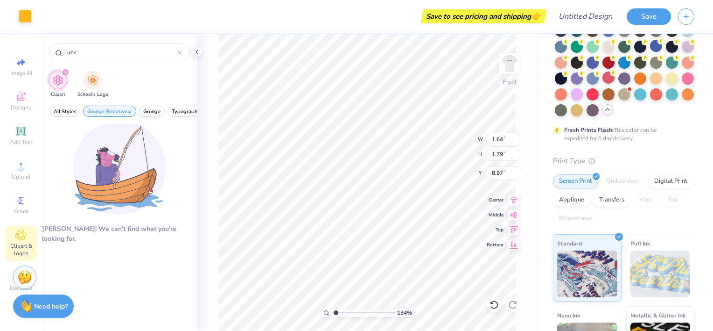
click at [162, 113] on button "Grunge" at bounding box center [152, 111] width 26 height 11
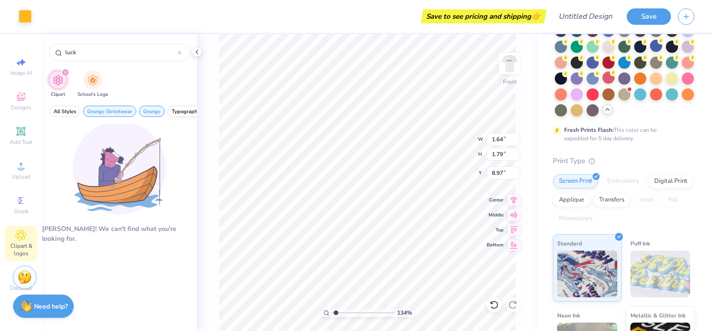
click at [180, 113] on span "Typography" at bounding box center [186, 111] width 28 height 7
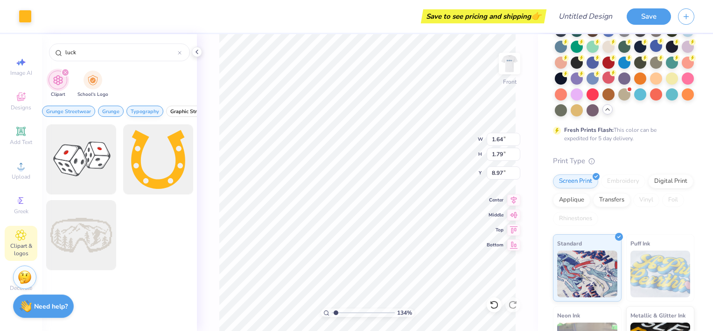
scroll to position [0, 41]
click at [180, 113] on span "Graphic Streetwear" at bounding box center [193, 111] width 46 height 7
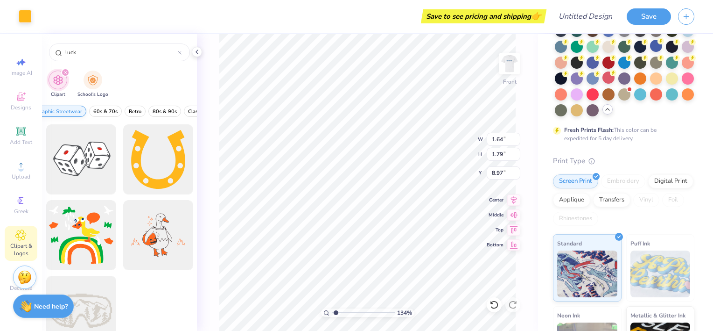
scroll to position [0, 175]
click at [106, 111] on span "60s & 70s" at bounding box center [106, 111] width 24 height 7
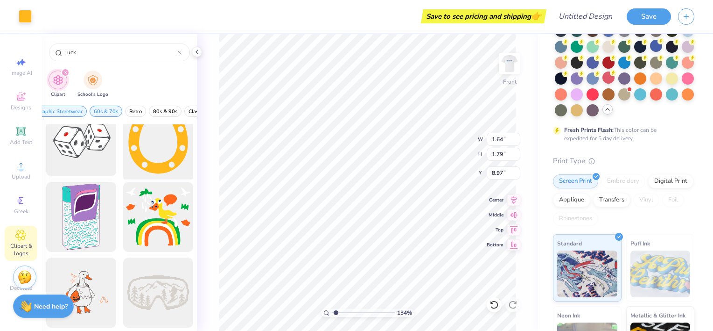
scroll to position [20, 0]
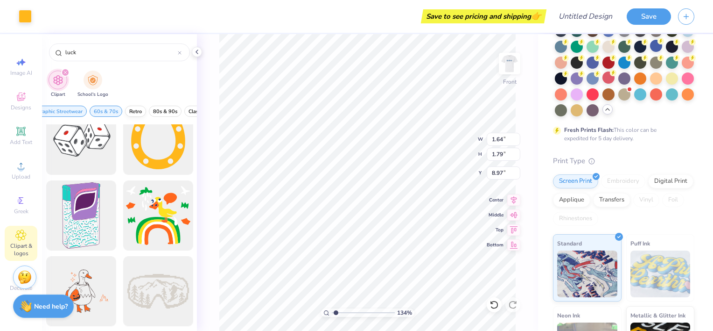
click at [131, 109] on span "Retro" at bounding box center [135, 111] width 13 height 7
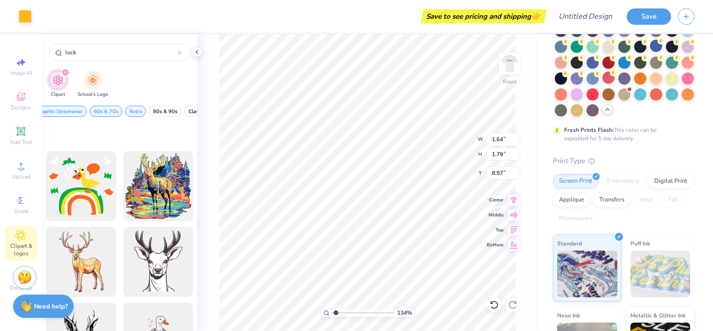
scroll to position [1835, 0]
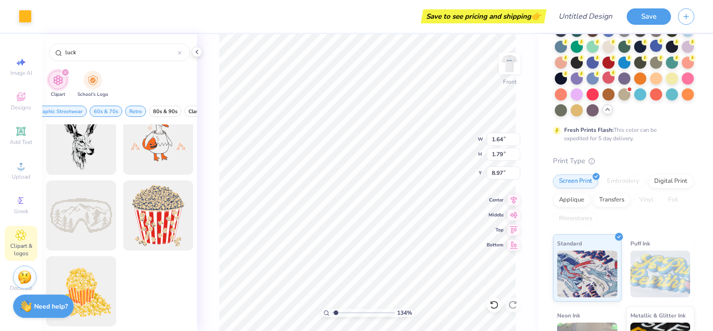
click at [159, 103] on div "All Styles Grunge Streetwear Grunge Typography Graphic Streetwear 60s & 70s Ret…" at bounding box center [119, 113] width 155 height 21
click at [159, 111] on span "80s & 90s" at bounding box center [165, 111] width 24 height 7
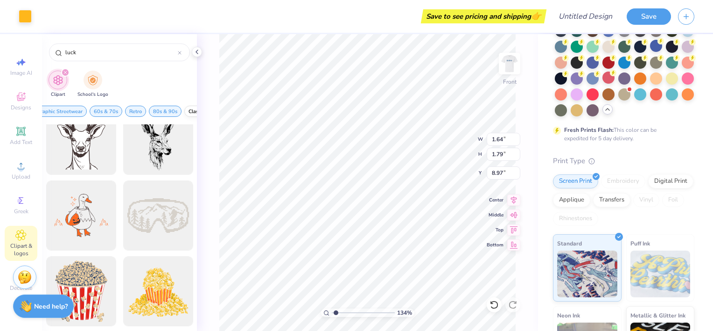
click at [189, 108] on span "Classic" at bounding box center [197, 111] width 16 height 7
click at [24, 97] on icon at bounding box center [20, 96] width 11 height 11
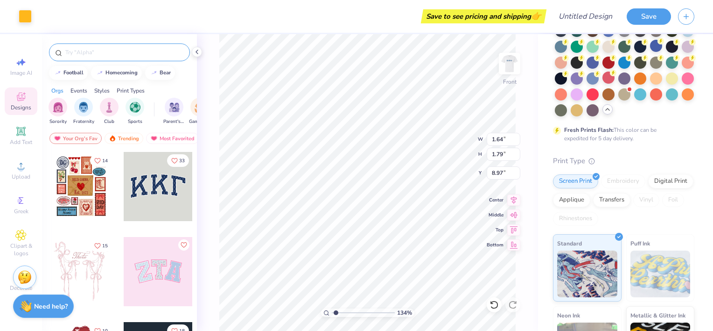
click at [79, 50] on input "text" at bounding box center [124, 52] width 120 height 9
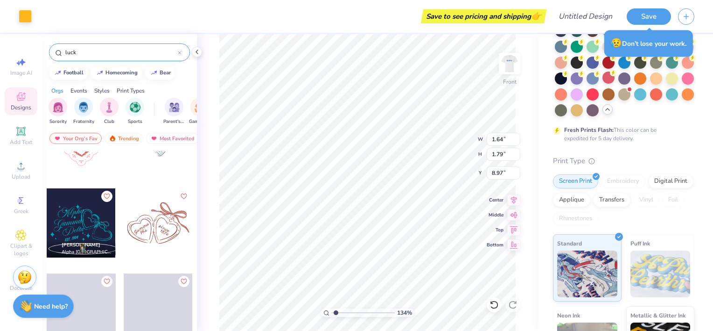
scroll to position [1920, 0]
